Goal: Find specific page/section: Find specific page/section

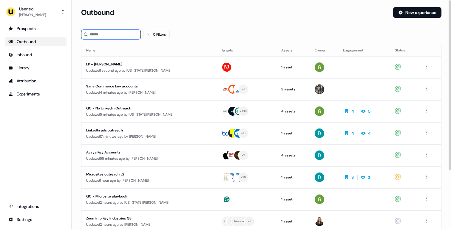
click at [105, 36] on input at bounding box center [111, 35] width 60 height 10
click at [104, 34] on input at bounding box center [111, 35] width 60 height 10
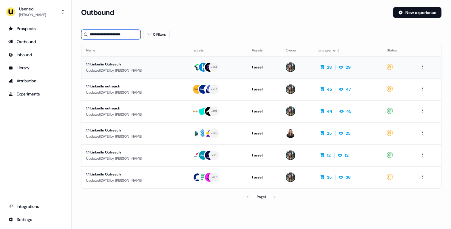
type input "**********"
click at [114, 65] on div "1:1 Linkedin Outreach" at bounding box center [134, 64] width 96 height 6
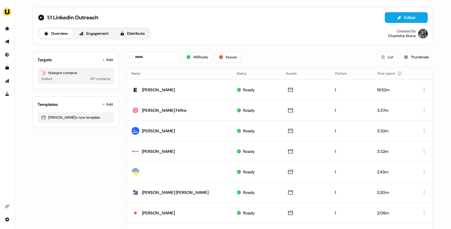
click at [95, 34] on button "Engagement" at bounding box center [94, 34] width 40 height 10
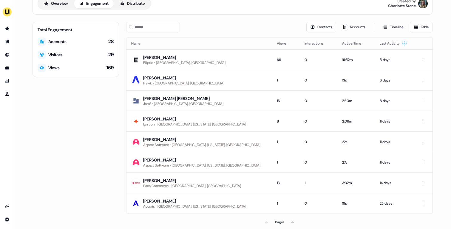
scroll to position [36, 0]
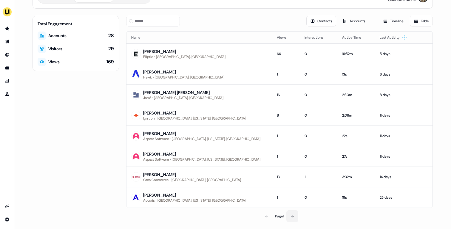
click at [293, 215] on icon at bounding box center [292, 217] width 4 height 4
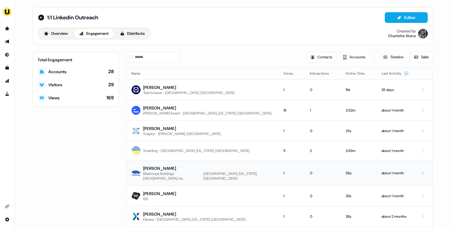
scroll to position [35, 0]
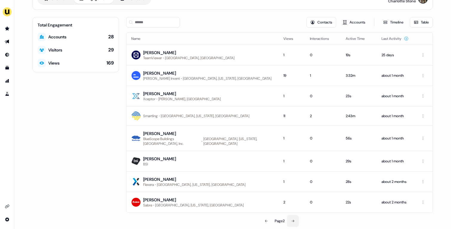
click at [292, 215] on button at bounding box center [293, 221] width 12 height 12
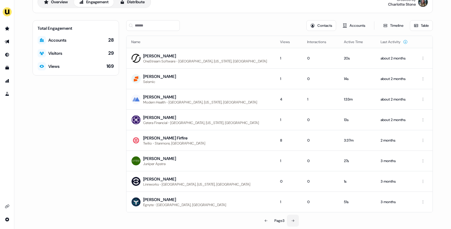
scroll to position [36, 0]
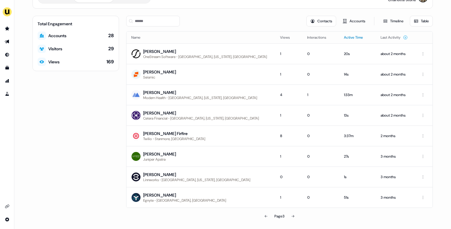
click at [344, 39] on button "Active Time" at bounding box center [357, 37] width 26 height 11
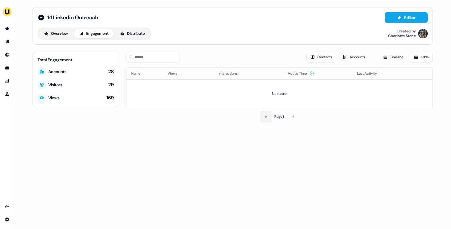
click at [263, 115] on button at bounding box center [266, 117] width 12 height 12
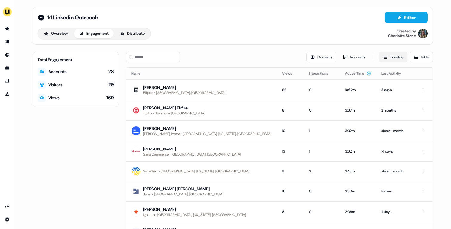
click at [391, 56] on button "Timeline" at bounding box center [393, 57] width 28 height 11
click at [390, 58] on button "Timeline" at bounding box center [393, 57] width 28 height 11
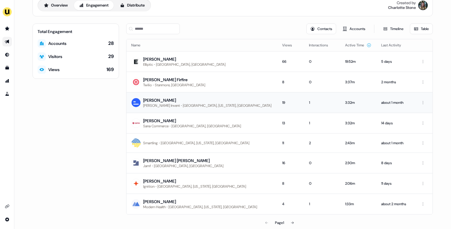
scroll to position [35, 0]
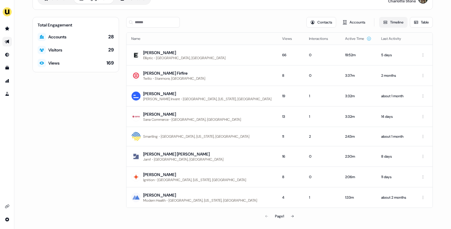
click at [388, 23] on button "Timeline" at bounding box center [393, 22] width 28 height 11
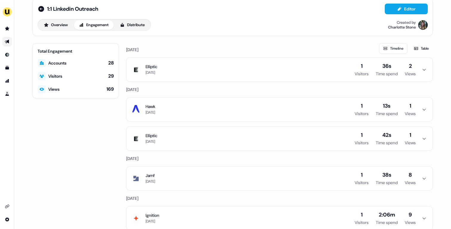
scroll to position [7, 0]
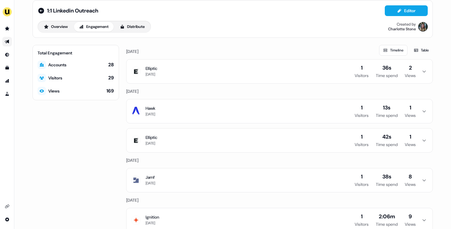
click at [282, 75] on button "Elliptic [DATE] 1 Visitors 36s Time spend 2 Views" at bounding box center [279, 72] width 306 height 24
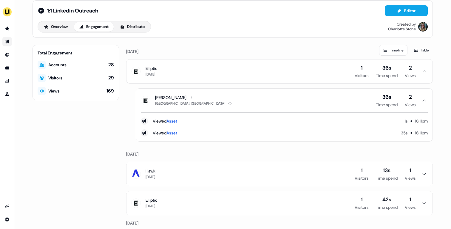
click at [282, 75] on button "Elliptic [DATE] 1 Visitors 36s Time spend 2 Views" at bounding box center [279, 72] width 306 height 24
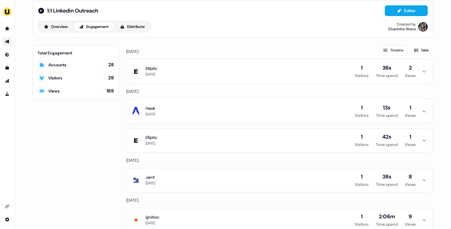
click at [275, 114] on button "Hawk [DATE] 1 Visitors 13s Time spend 1 Views" at bounding box center [279, 112] width 306 height 24
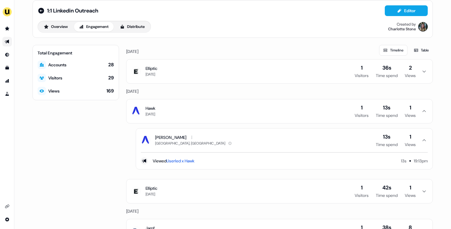
click at [275, 114] on button "Hawk [DATE] 1 Visitors 13s Time spend 1 Views" at bounding box center [279, 112] width 306 height 24
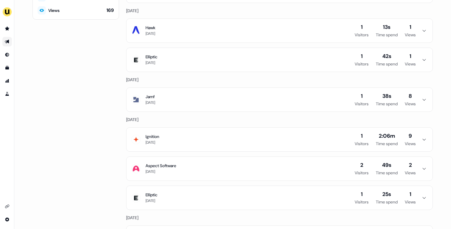
scroll to position [96, 0]
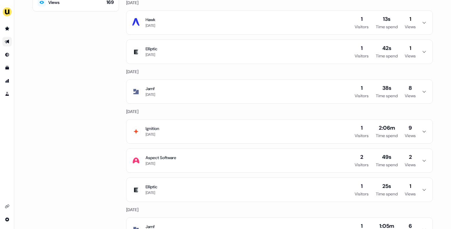
click at [295, 91] on button "Jamf [DATE] 1 Visitors 38s Time spend 8 Views" at bounding box center [279, 92] width 306 height 24
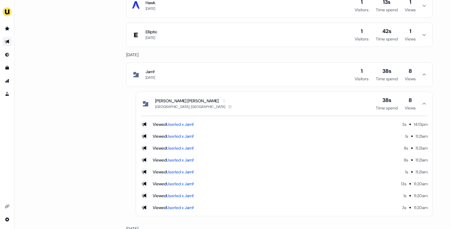
scroll to position [116, 0]
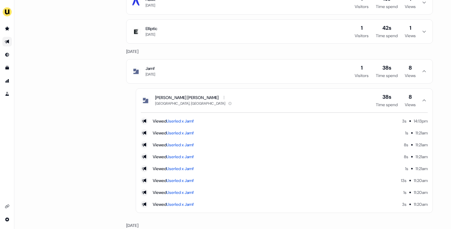
click at [291, 72] on button "Jamf [DATE] 1 Visitors 38s Time spend 8 Views" at bounding box center [279, 72] width 306 height 24
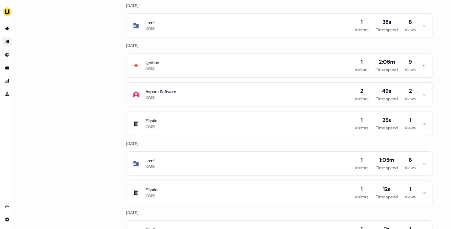
scroll to position [169, 0]
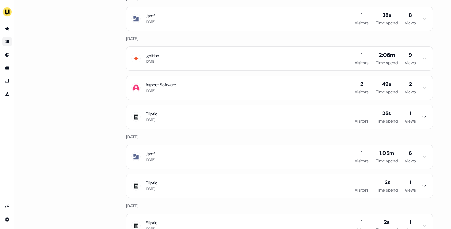
click at [292, 63] on button "Ignition [DATE] 1 Visitors 2:06m Time spend 9 Views" at bounding box center [279, 59] width 306 height 24
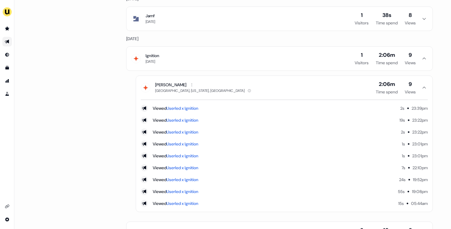
click at [278, 89] on button "[PERSON_NAME] [GEOGRAPHIC_DATA], [US_STATE], [GEOGRAPHIC_DATA] 2:06m Time spend…" at bounding box center [284, 88] width 296 height 24
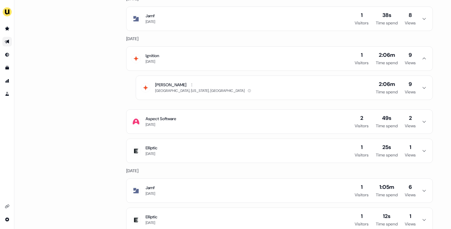
click at [279, 84] on button "[PERSON_NAME] [GEOGRAPHIC_DATA], [US_STATE], [GEOGRAPHIC_DATA] 2:06m Time spend…" at bounding box center [284, 88] width 296 height 24
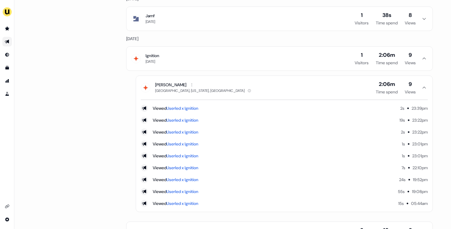
click at [232, 63] on button "Ignition [DATE] 1 Visitors 2:06m Time spend 9 Views" at bounding box center [279, 59] width 306 height 24
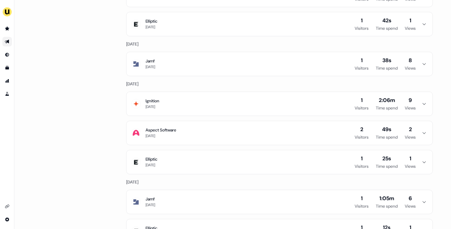
scroll to position [0, 0]
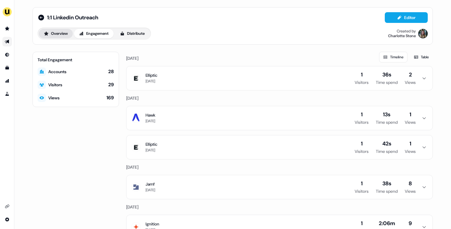
click at [59, 35] on button "Overview" at bounding box center [56, 34] width 34 height 10
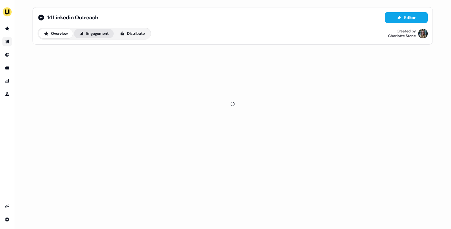
click at [96, 35] on button "Engagement" at bounding box center [94, 34] width 40 height 10
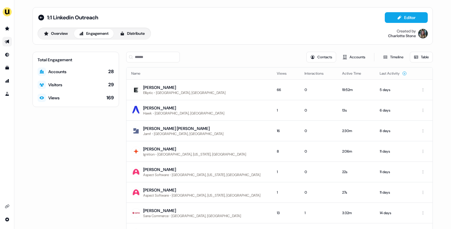
drag, startPoint x: 36, startPoint y: 72, endPoint x: 46, endPoint y: 73, distance: 10.2
click at [46, 73] on div "Accounts" at bounding box center [52, 72] width 29 height 8
